Goal: Information Seeking & Learning: Understand process/instructions

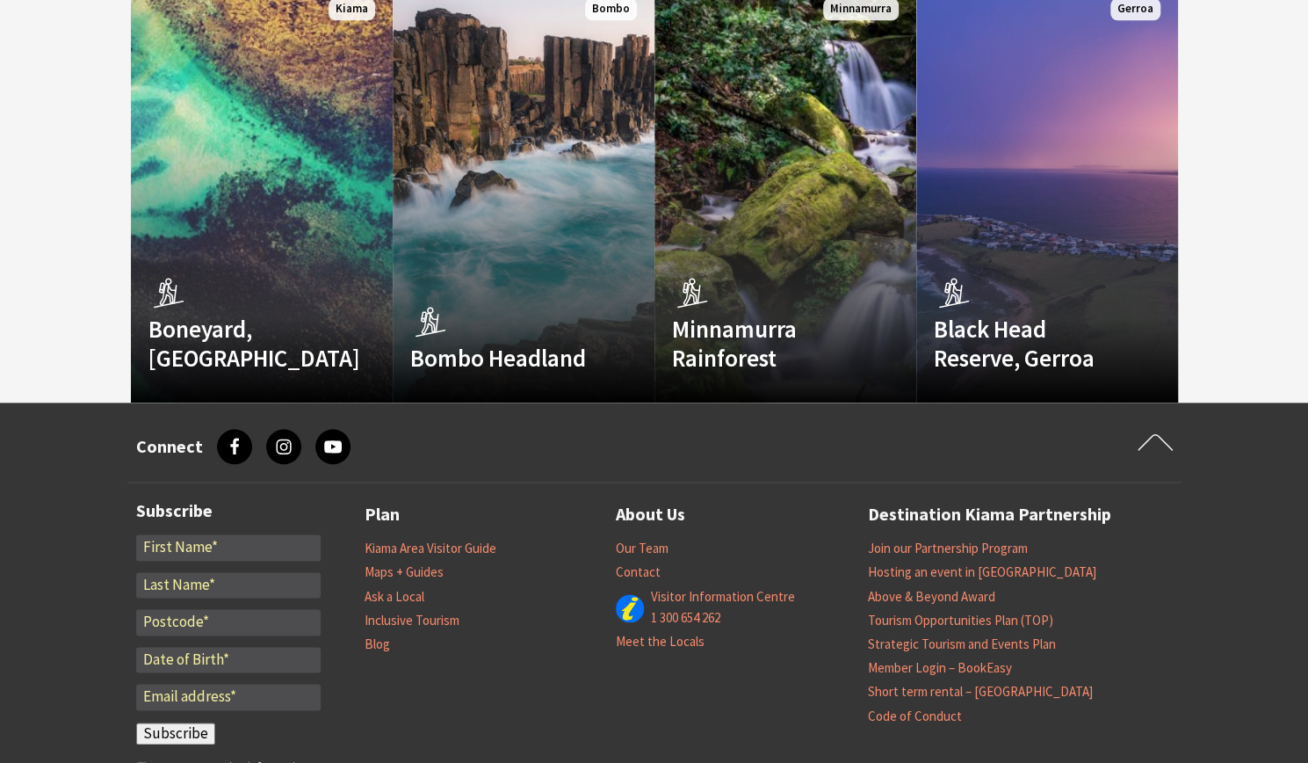
scroll to position [4902, 0]
click at [418, 587] on link "Ask a Local" at bounding box center [395, 596] width 60 height 18
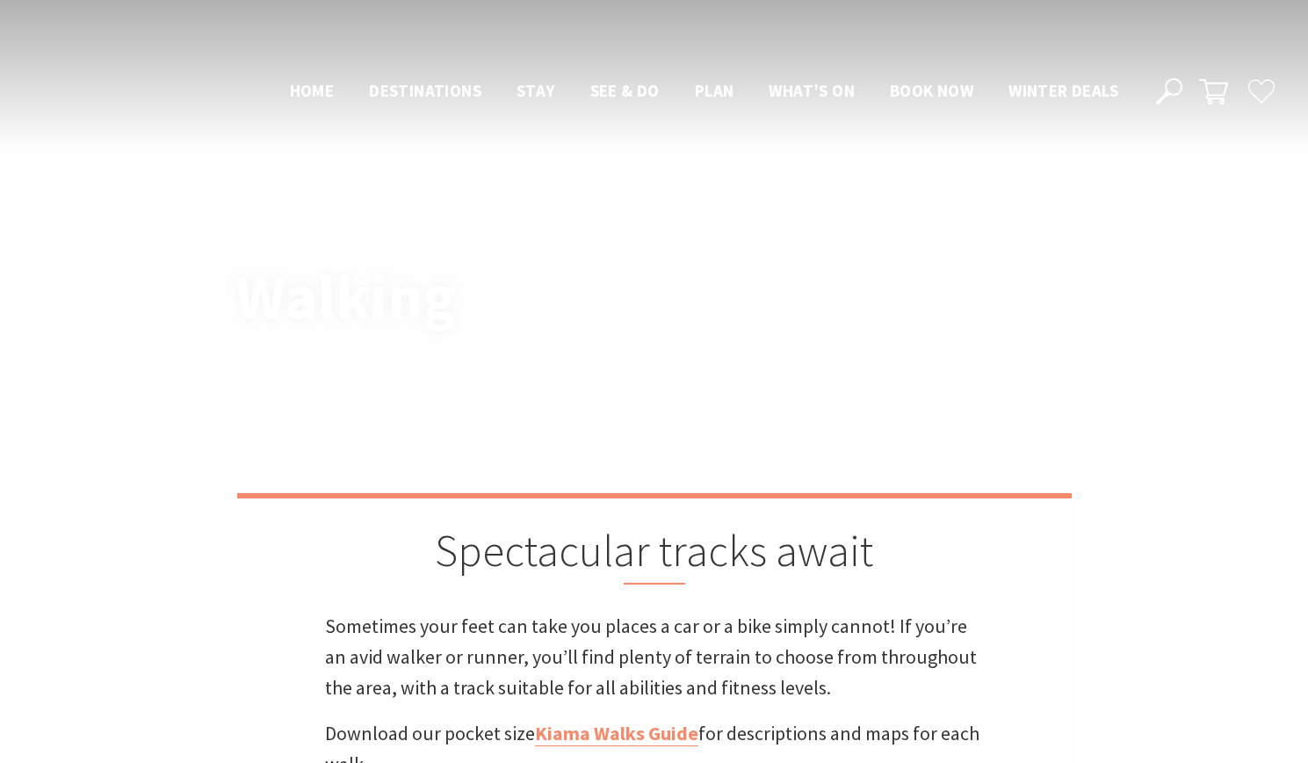
scroll to position [4902, 0]
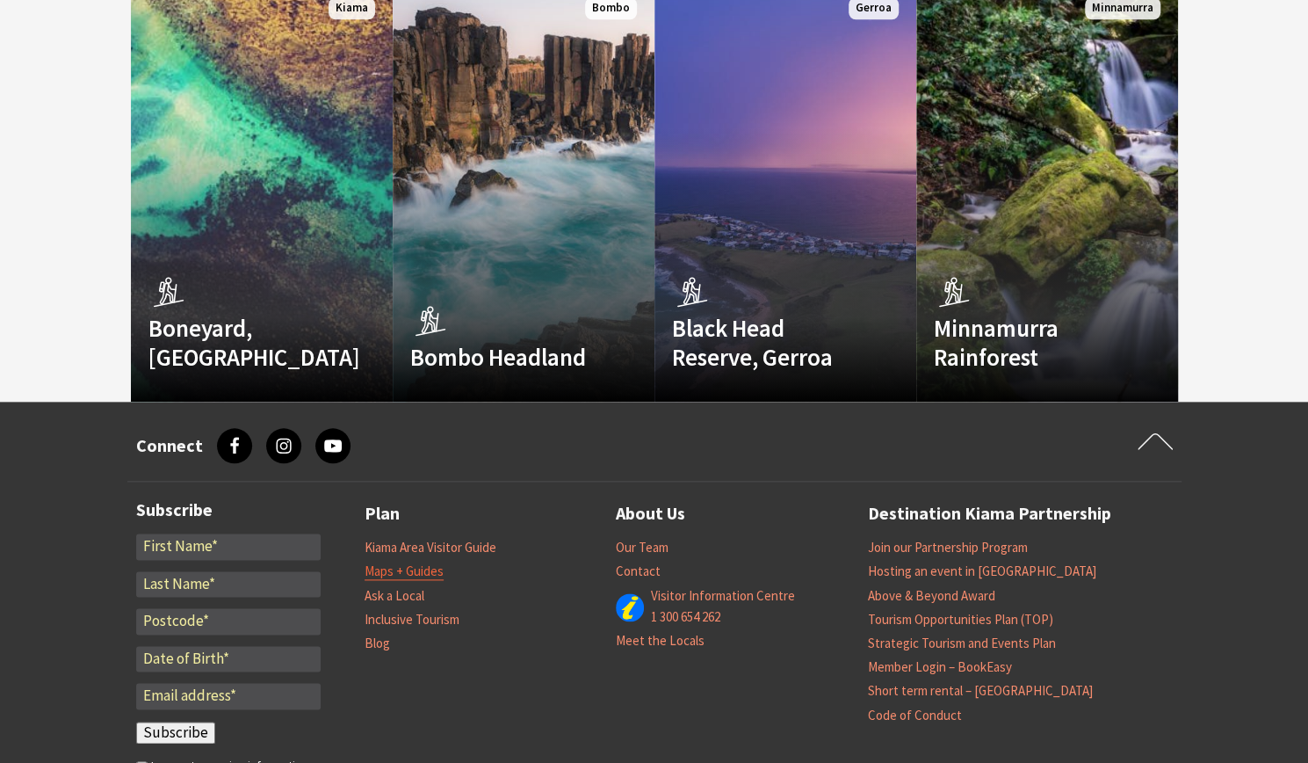
click at [417, 562] on link "Maps + Guides" at bounding box center [404, 571] width 79 height 18
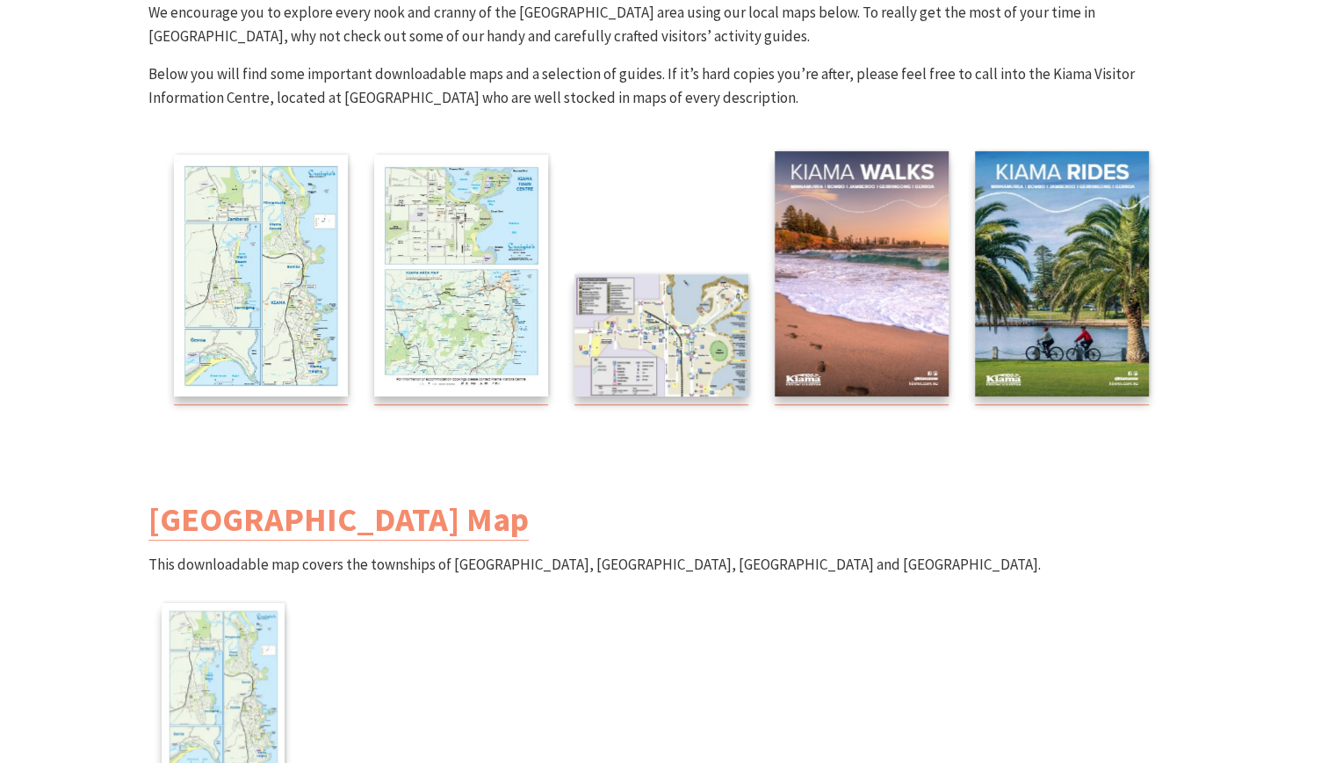
scroll to position [279, 0]
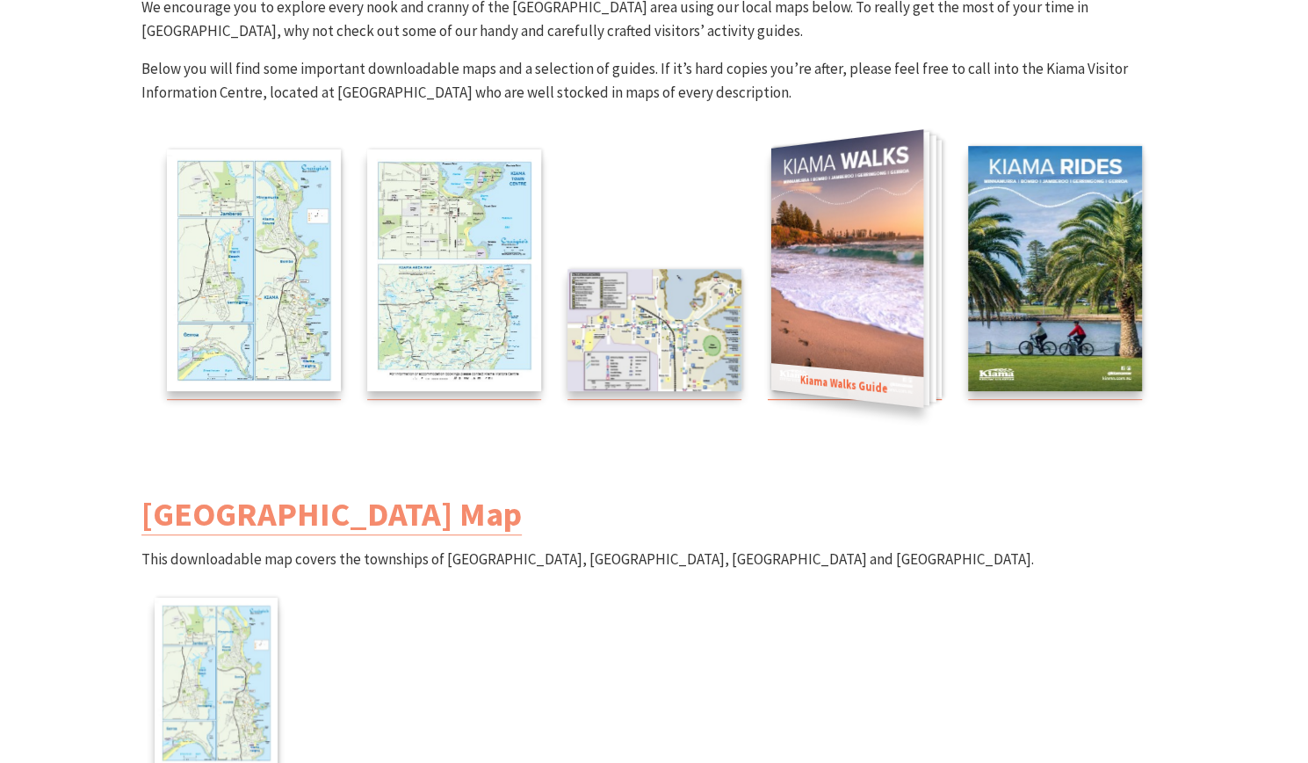
click at [880, 312] on img at bounding box center [846, 268] width 152 height 278
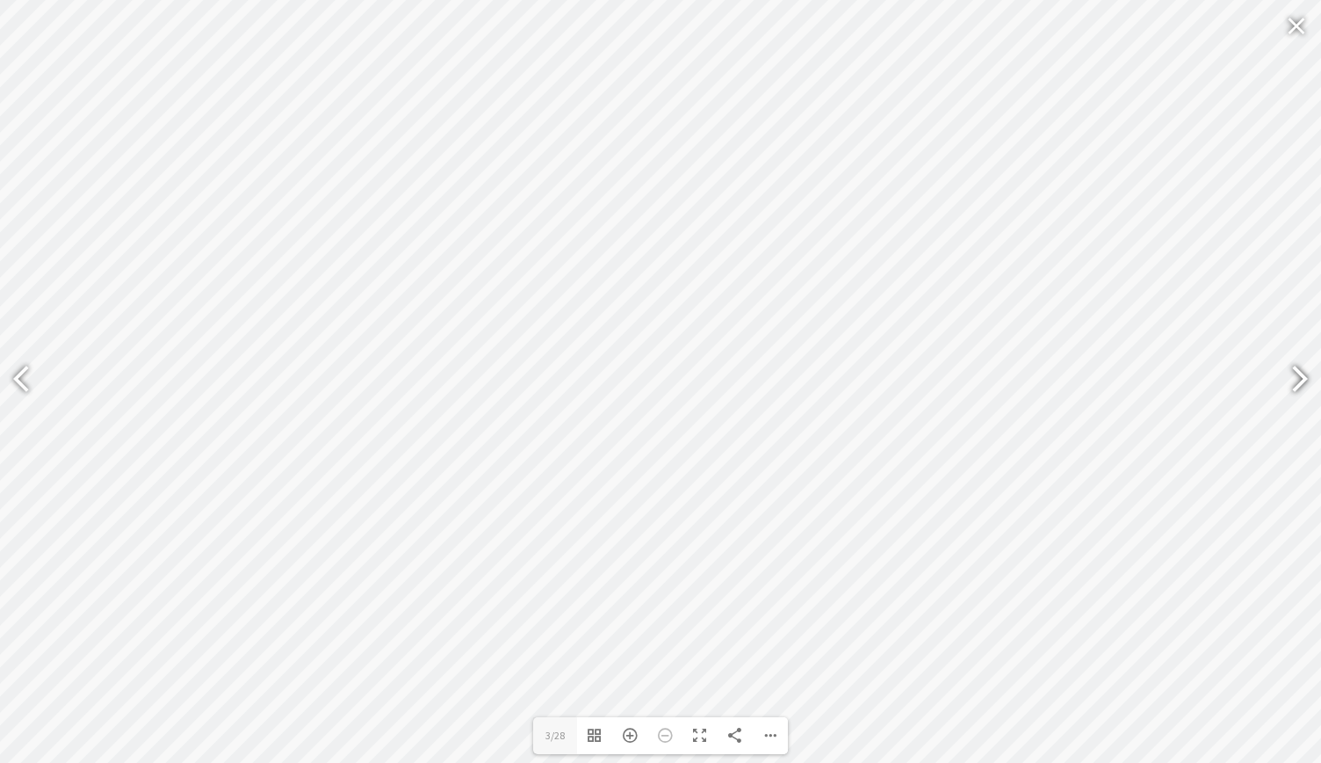
click at [1290, 400] on div at bounding box center [1292, 381] width 40 height 64
click at [1307, 381] on div at bounding box center [1299, 381] width 44 height 88
click at [1307, 387] on div at bounding box center [1292, 381] width 40 height 64
click at [1293, 401] on div at bounding box center [1292, 381] width 40 height 64
click at [1307, 388] on div at bounding box center [1292, 381] width 40 height 64
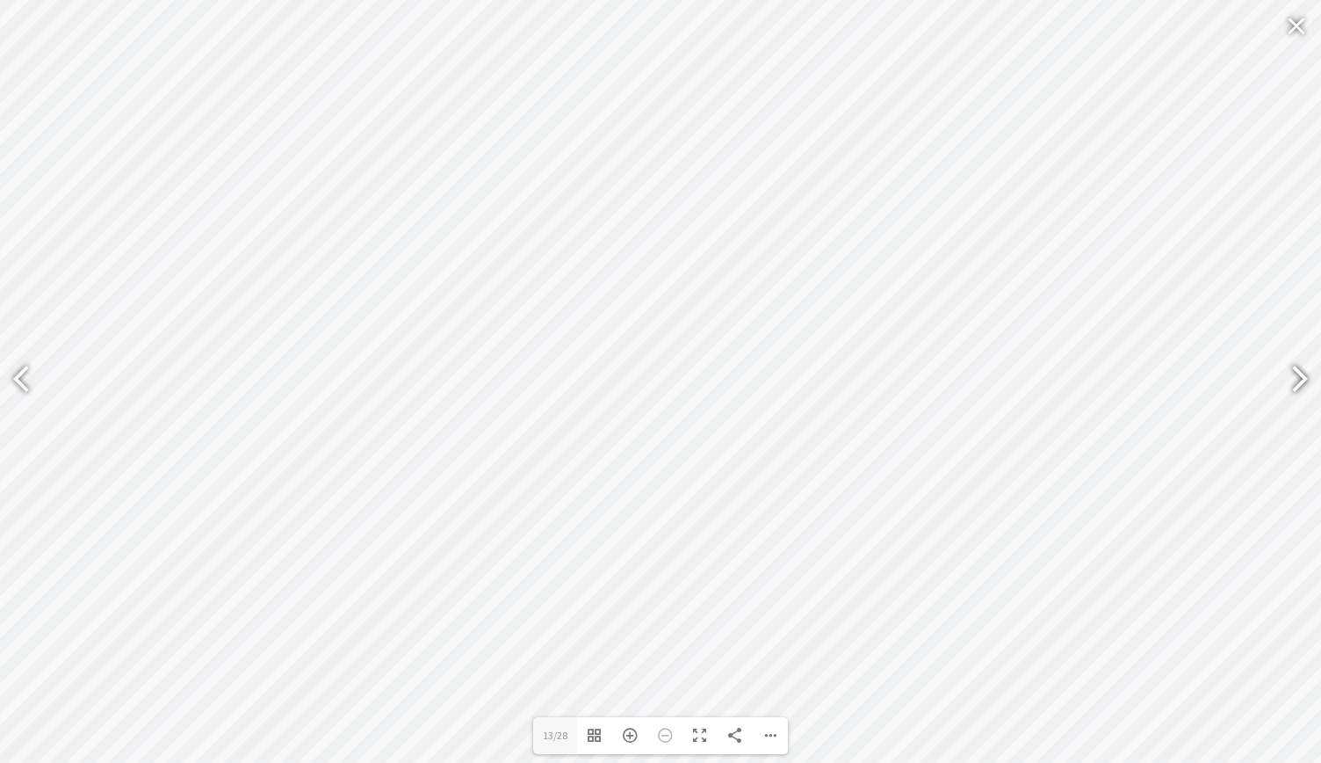
click at [1302, 384] on div at bounding box center [1292, 381] width 40 height 64
click at [1298, 394] on div at bounding box center [1292, 381] width 40 height 64
click at [1307, 384] on div at bounding box center [1292, 381] width 40 height 64
click at [1283, 380] on div at bounding box center [1292, 381] width 40 height 64
click at [1294, 386] on div at bounding box center [1292, 381] width 40 height 64
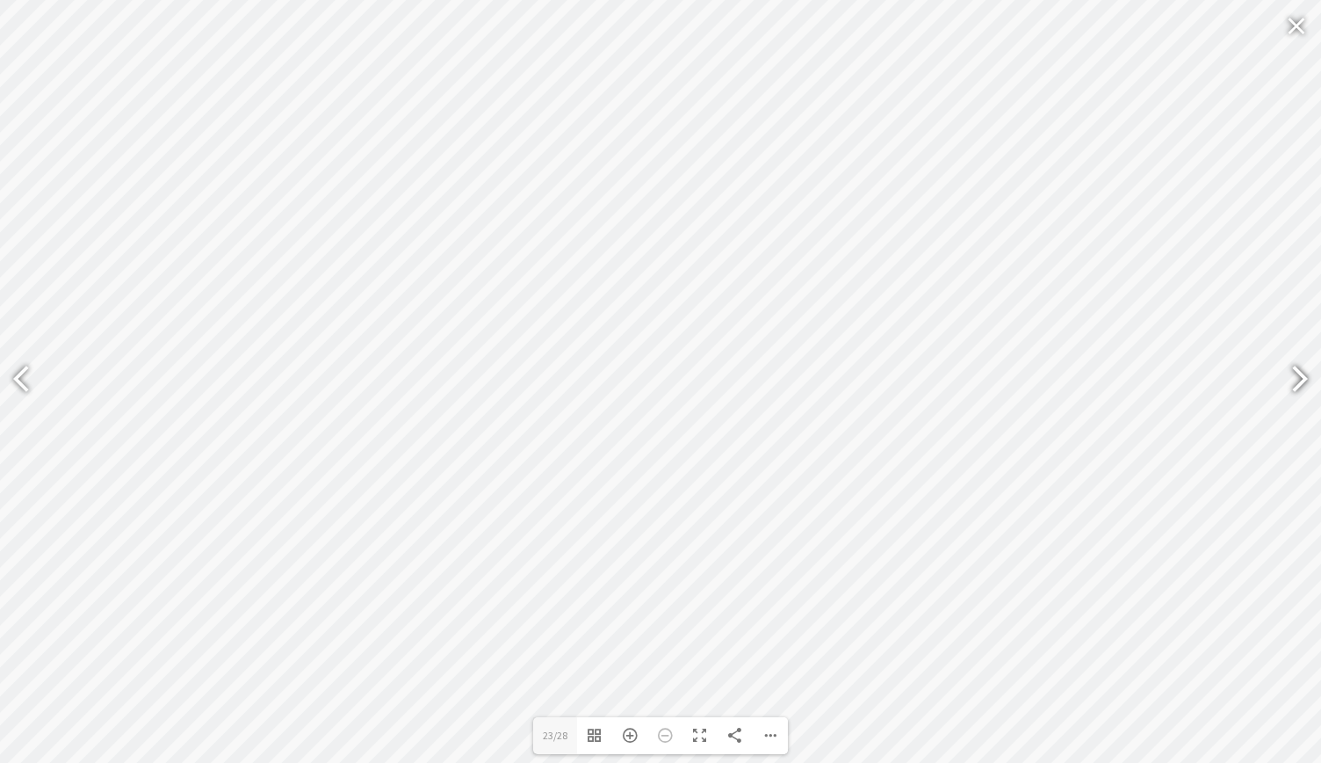
click at [1307, 387] on div at bounding box center [1292, 381] width 40 height 64
click at [1293, 394] on div at bounding box center [1292, 381] width 40 height 64
click at [1302, 393] on div at bounding box center [1292, 381] width 40 height 64
type input "28"
